Goal: Navigation & Orientation: Find specific page/section

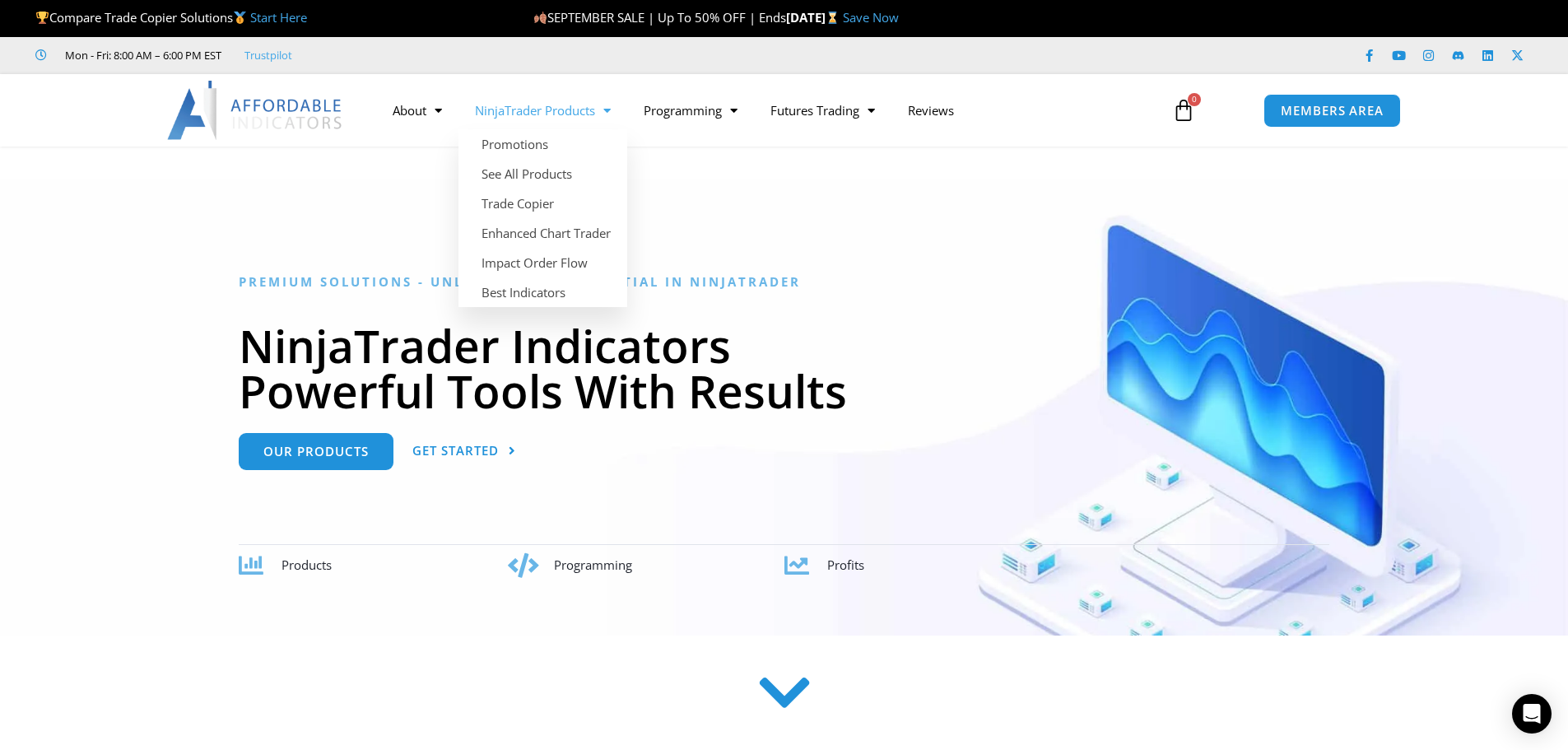
click at [555, 104] on link "NinjaTrader Products" at bounding box center [543, 110] width 168 height 38
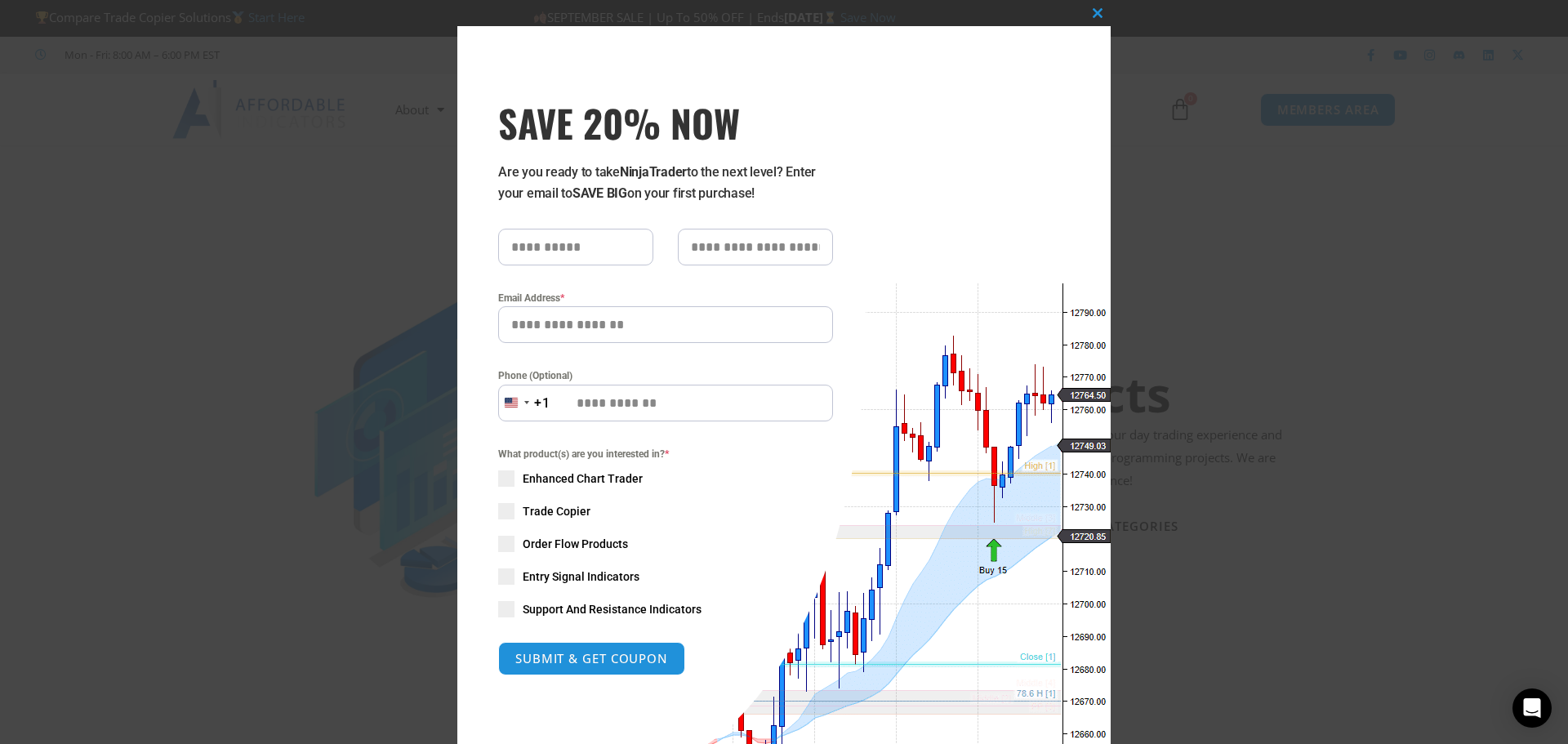
click at [1222, 228] on div "Close this module SAVE 20% NOW Are you ready to take NinjaTrader to the next le…" at bounding box center [784, 372] width 1568 height 744
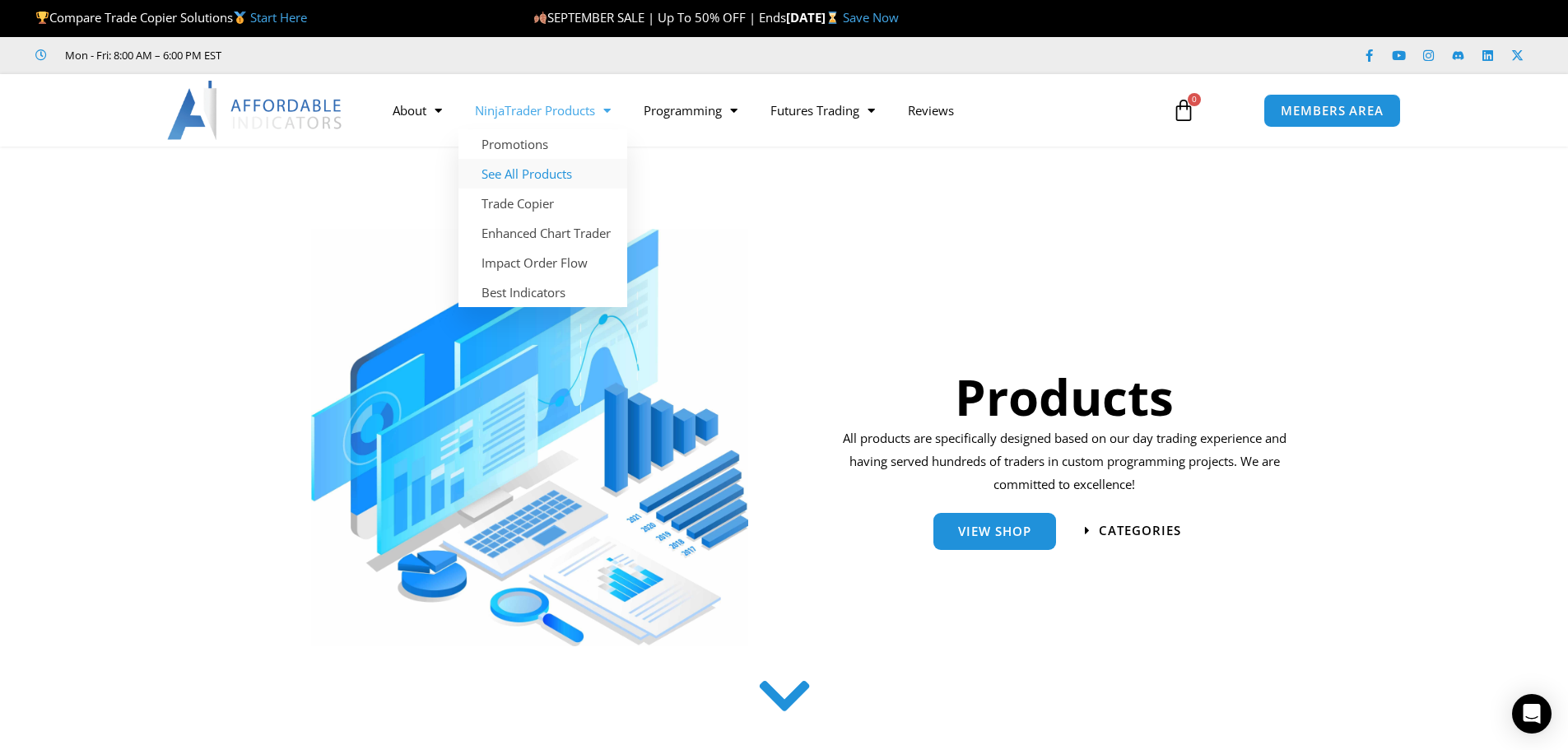
click at [568, 178] on link "See All Products" at bounding box center [543, 173] width 168 height 29
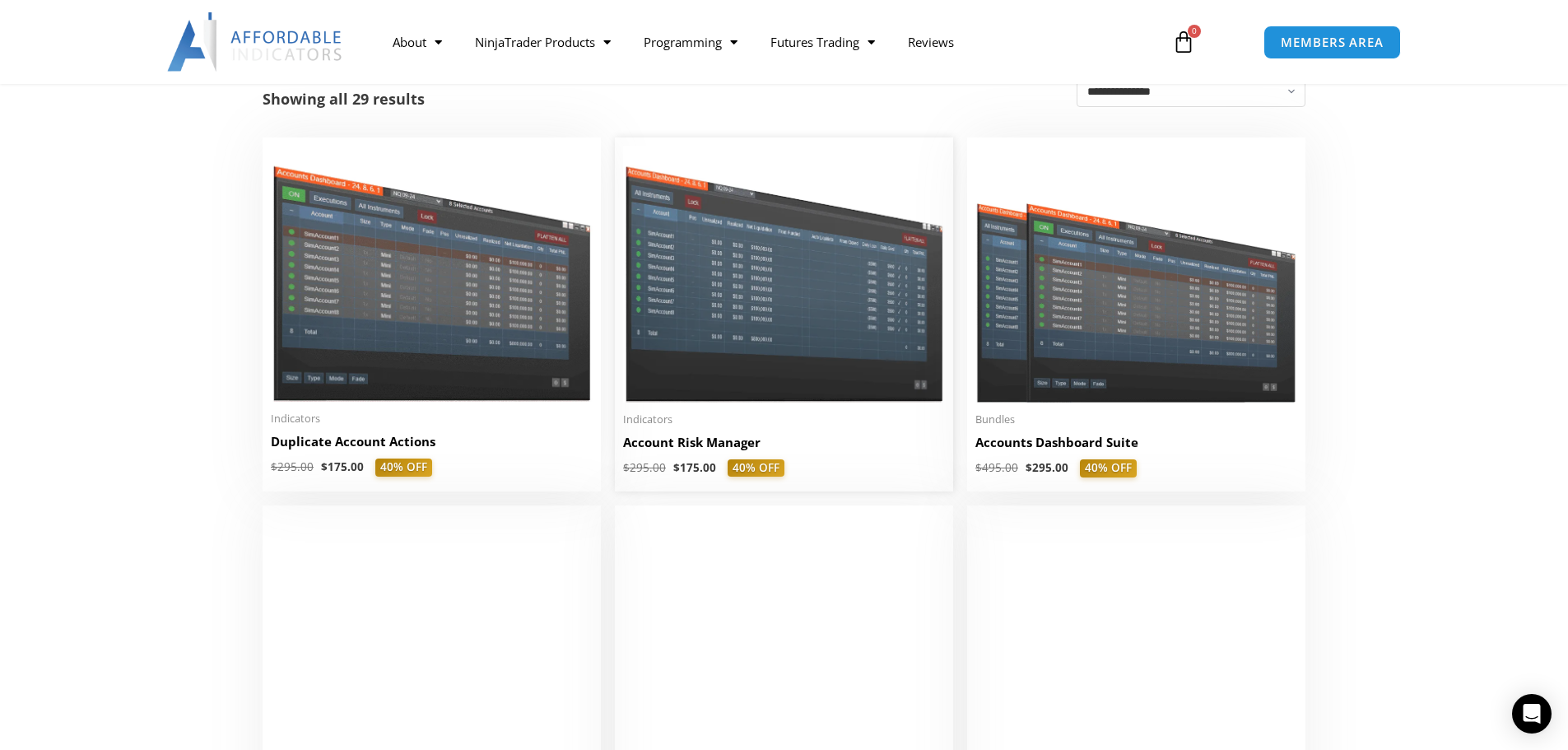
scroll to position [329, 0]
